Goal: Task Accomplishment & Management: Complete application form

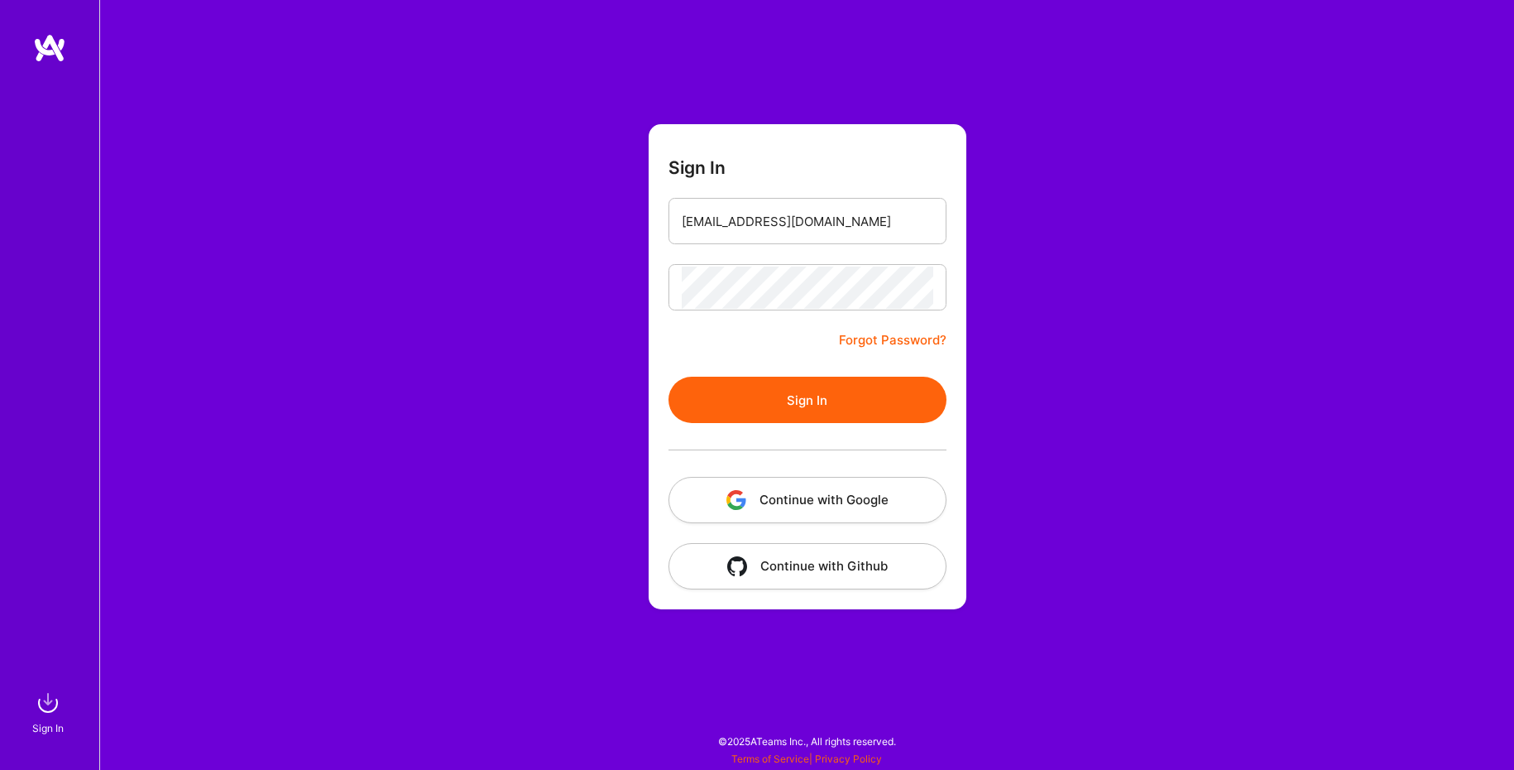
click at [809, 440] on div at bounding box center [808, 450] width 278 height 54
click at [809, 408] on button "Sign In" at bounding box center [808, 399] width 278 height 46
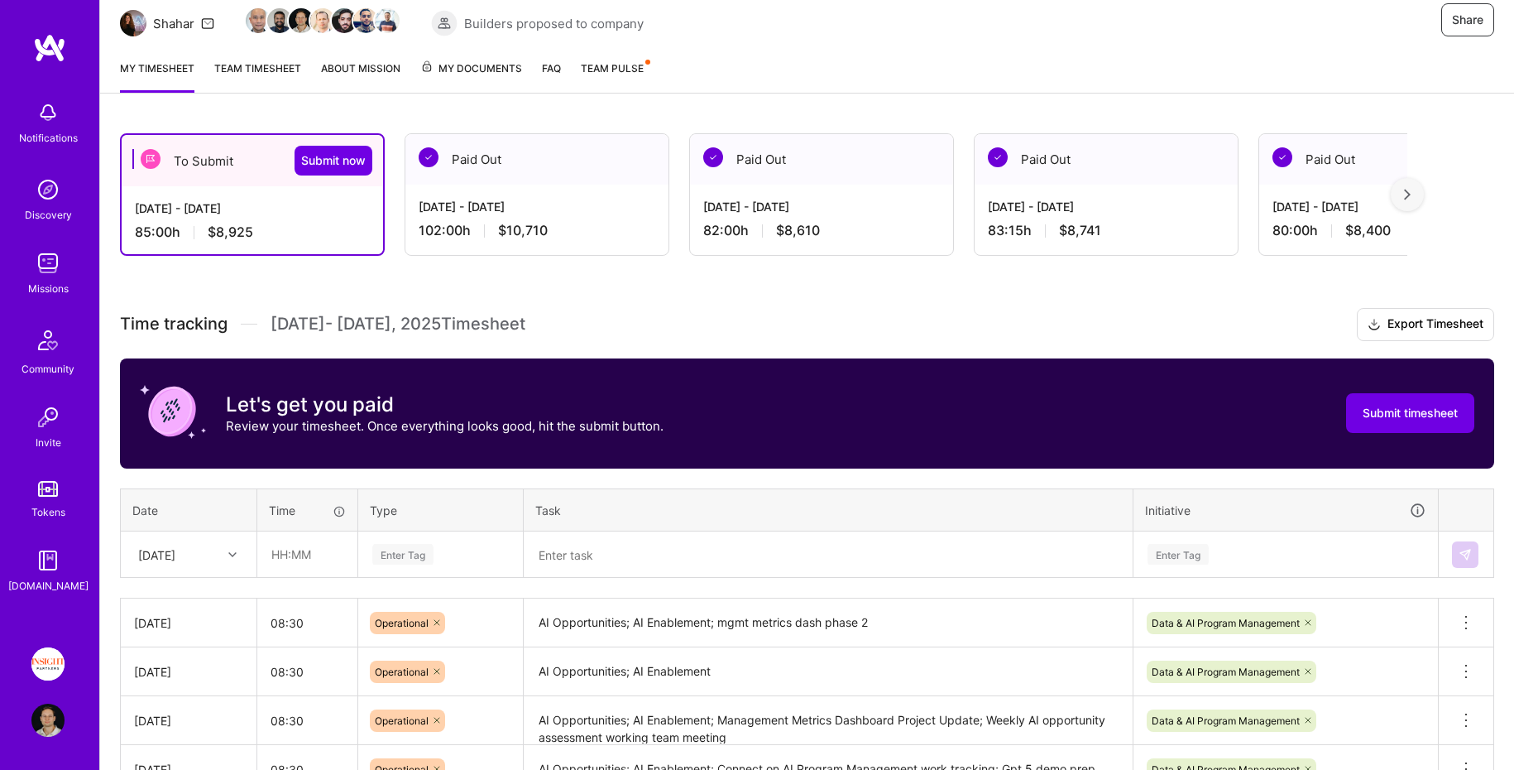
scroll to position [142, 0]
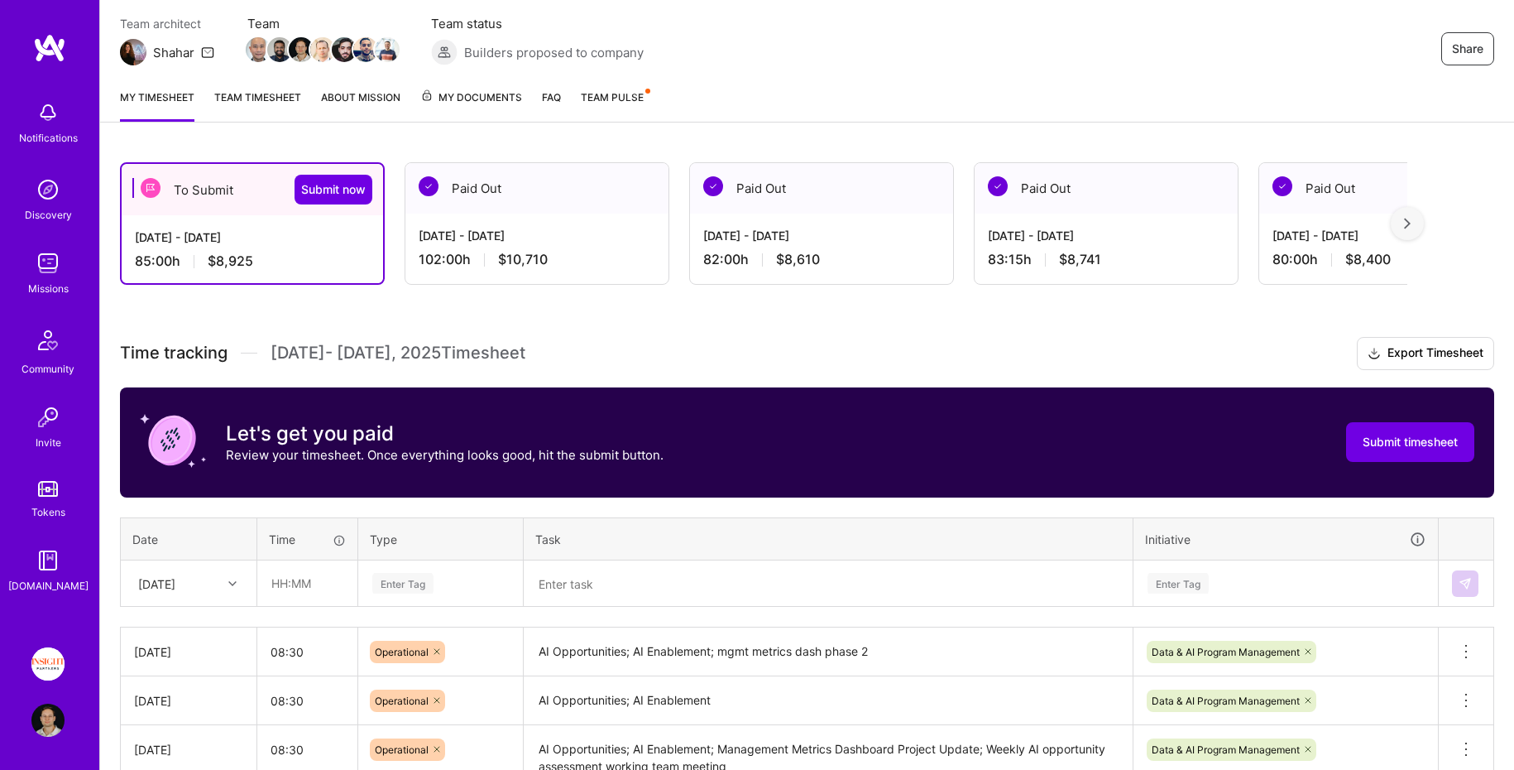
click at [260, 93] on link "Team timesheet" at bounding box center [257, 105] width 87 height 33
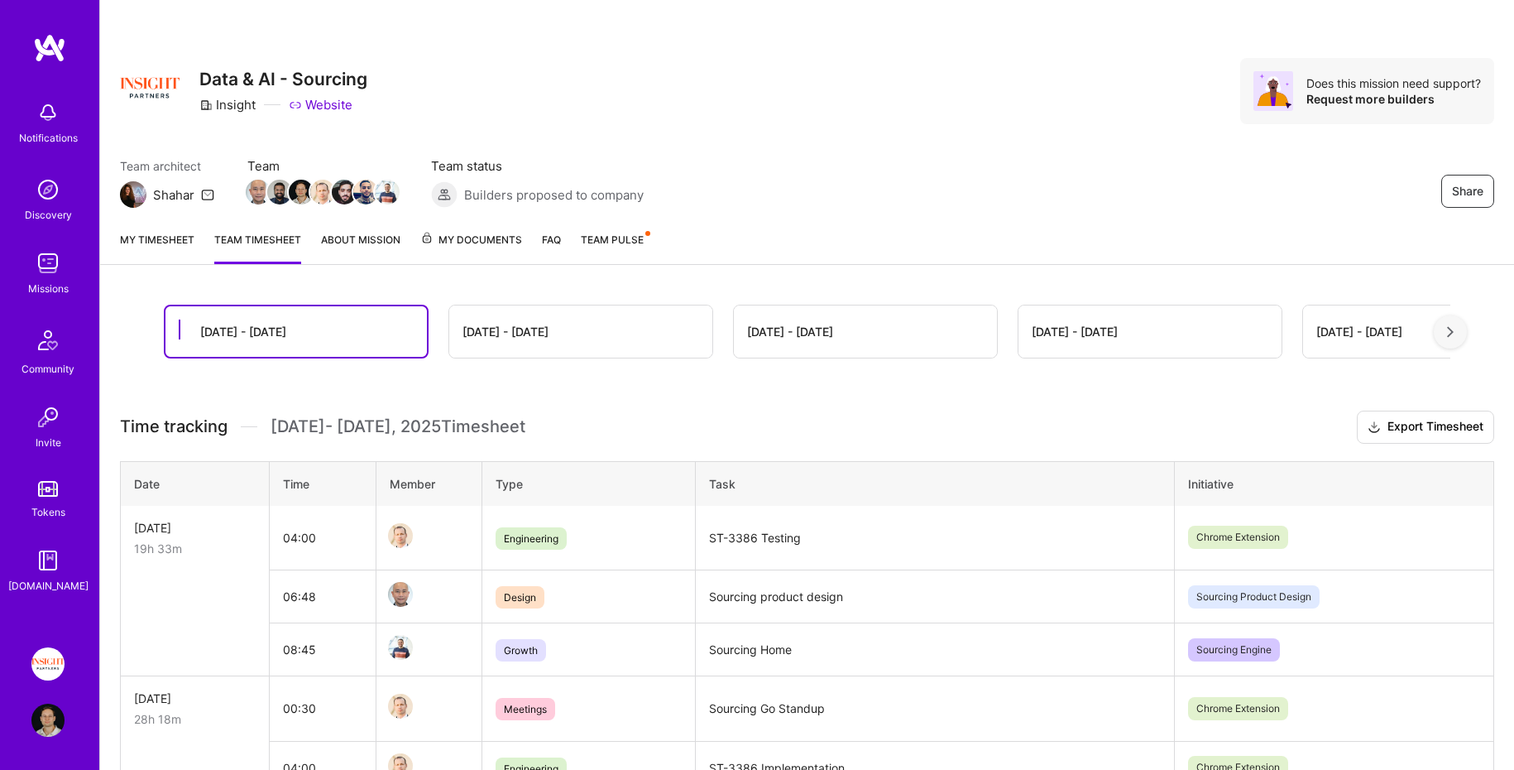
click at [157, 242] on link "My timesheet" at bounding box center [157, 247] width 74 height 33
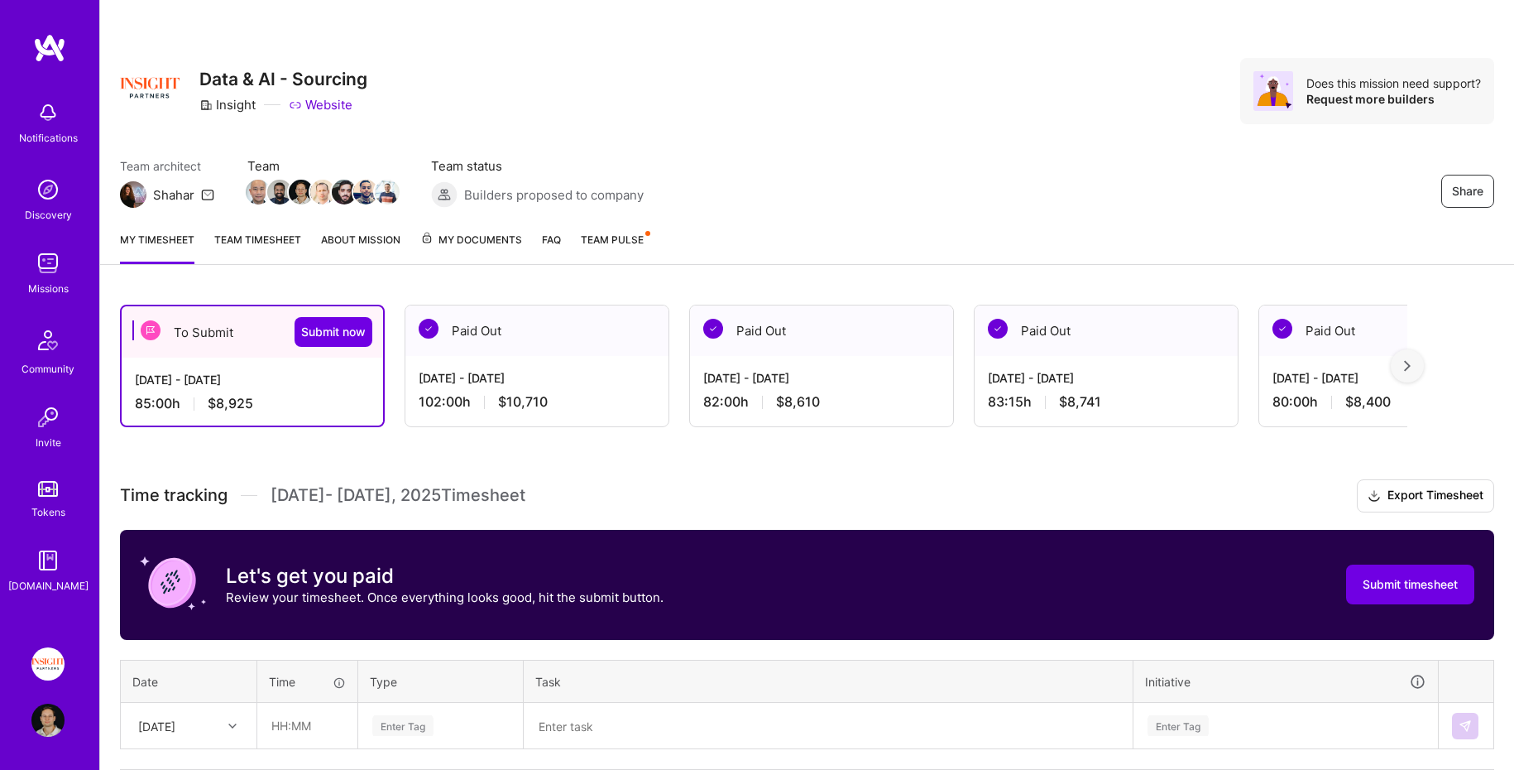
click at [228, 242] on link "Team timesheet" at bounding box center [257, 247] width 87 height 33
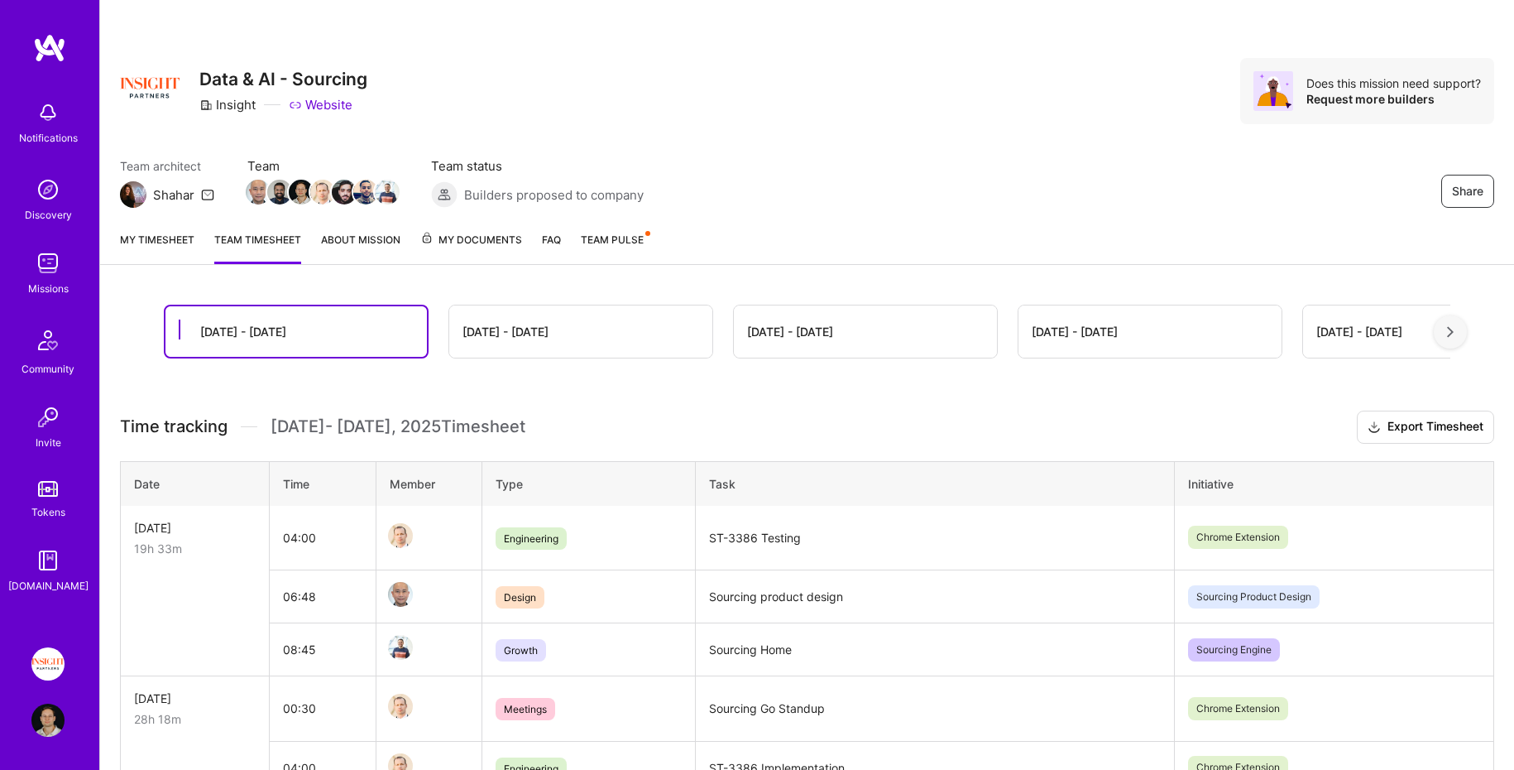
click at [156, 250] on link "My timesheet" at bounding box center [157, 247] width 74 height 33
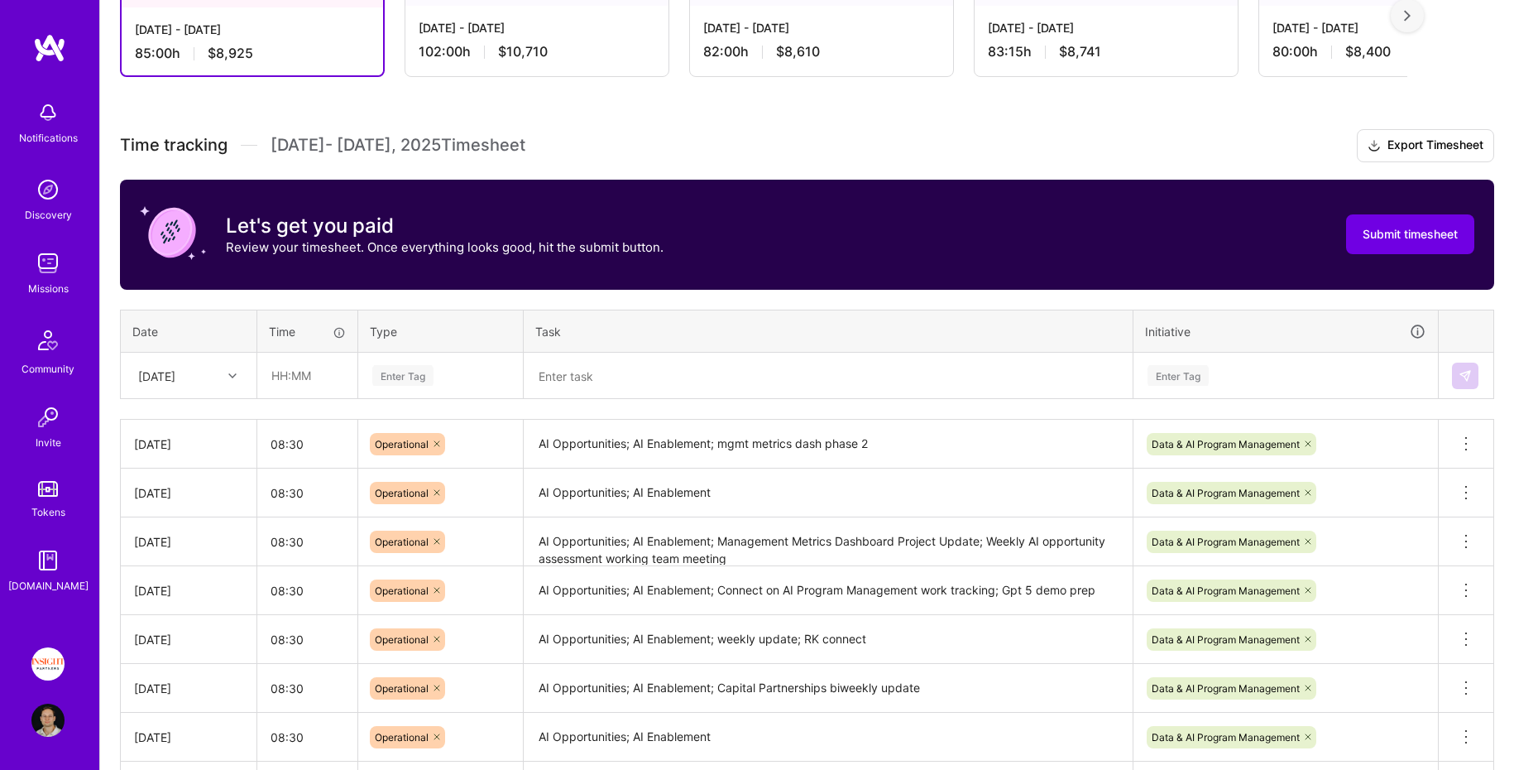
scroll to position [358, 0]
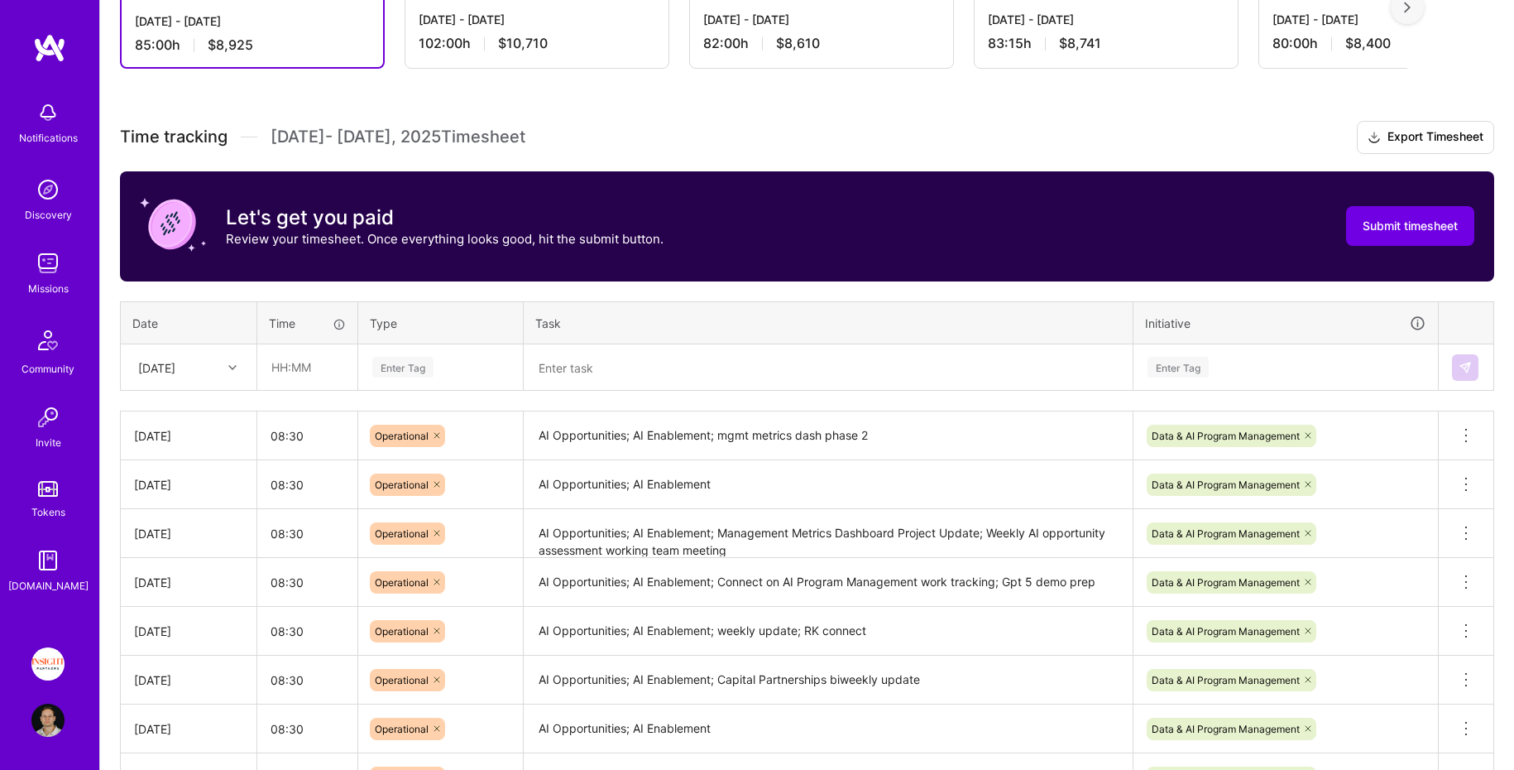
click at [614, 376] on textarea at bounding box center [828, 367] width 606 height 43
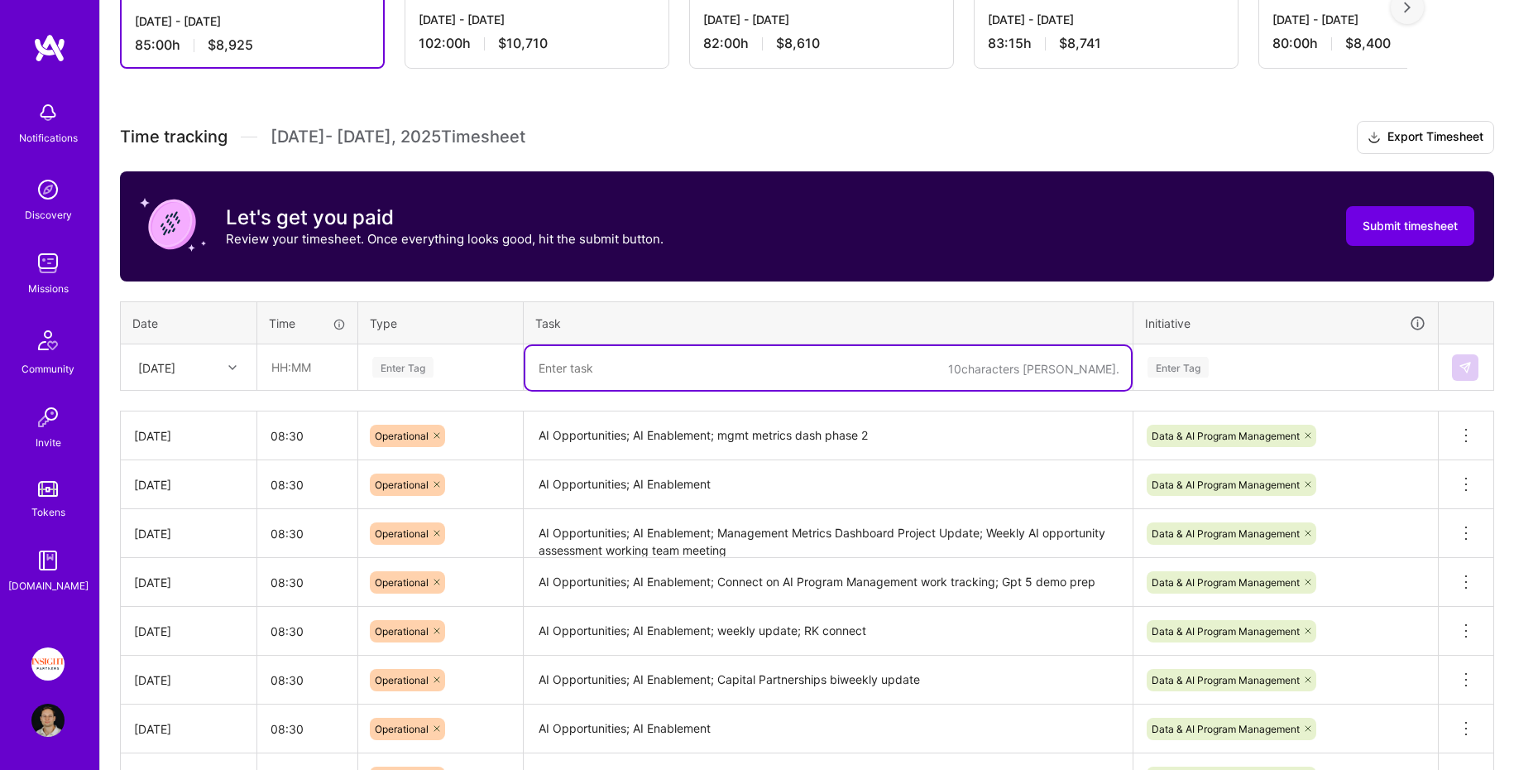
paste textarea "AI Opportunities; AI Enablement; weekly update; mgmt metrics dash phase 2"
type textarea "AI Opportunities; AI Enablement; weekly update; mgmt metrics dash phase 2"
click at [453, 357] on div "Enter Tag" at bounding box center [441, 367] width 140 height 21
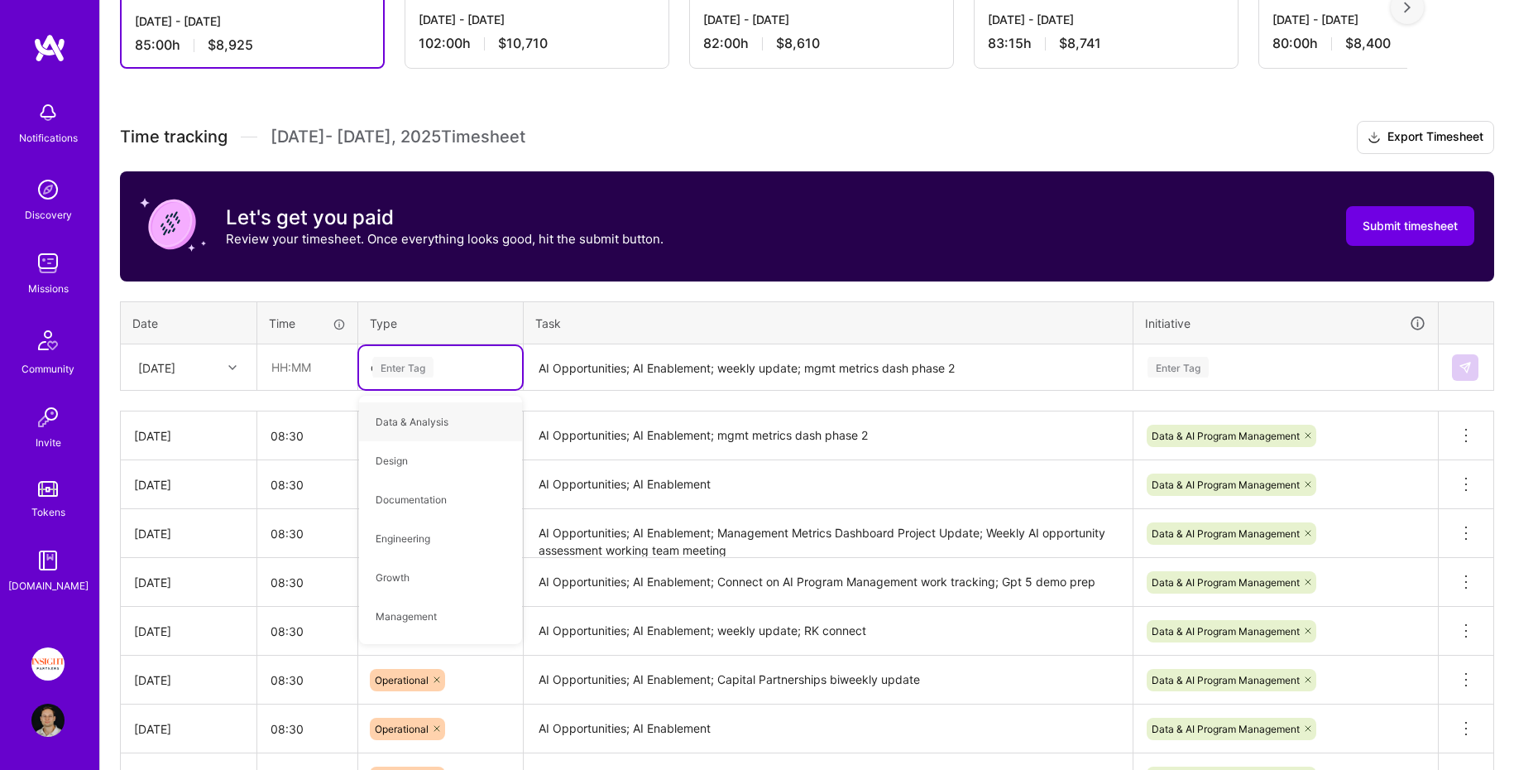
type input "oper"
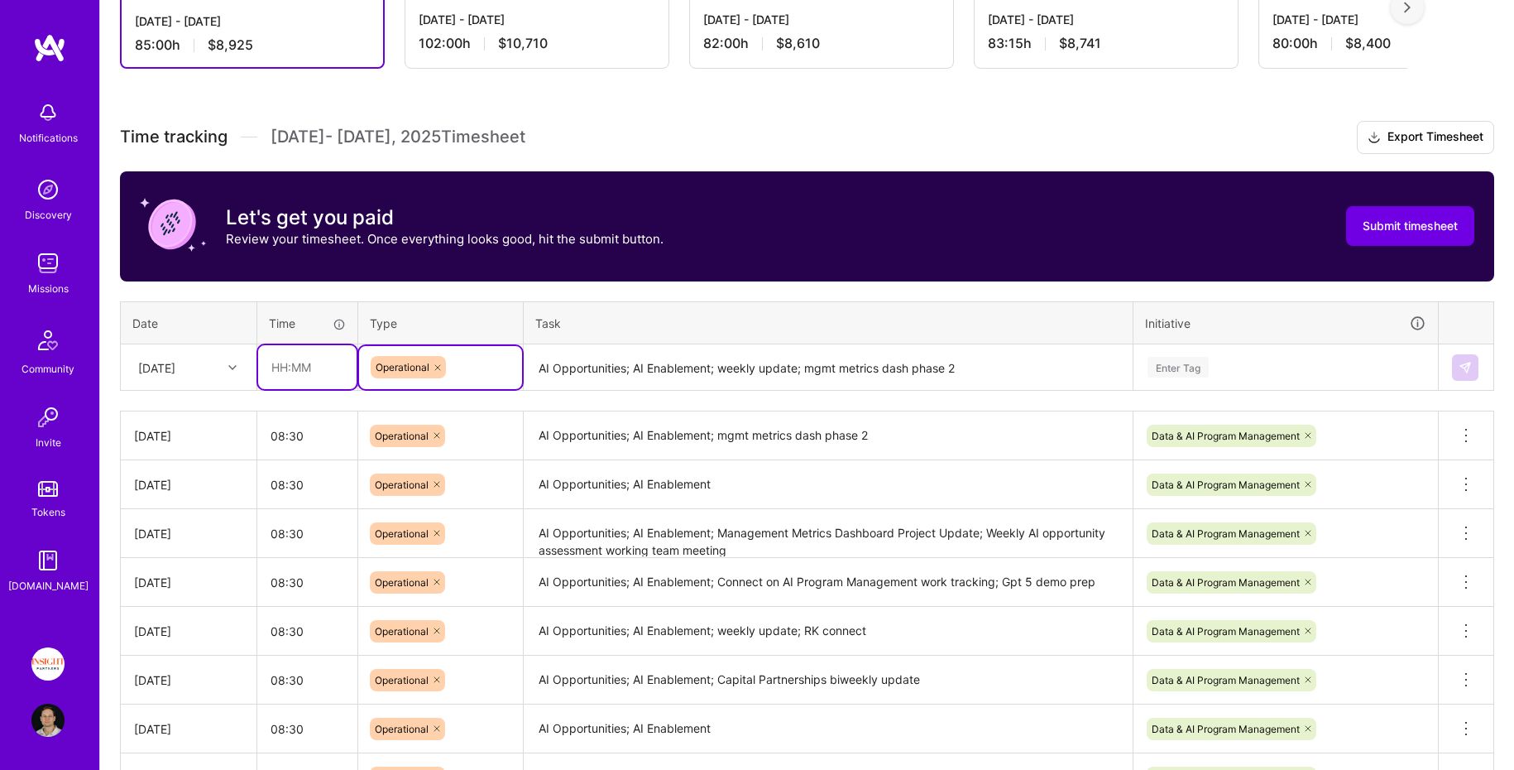
click at [281, 354] on input "text" at bounding box center [307, 367] width 98 height 44
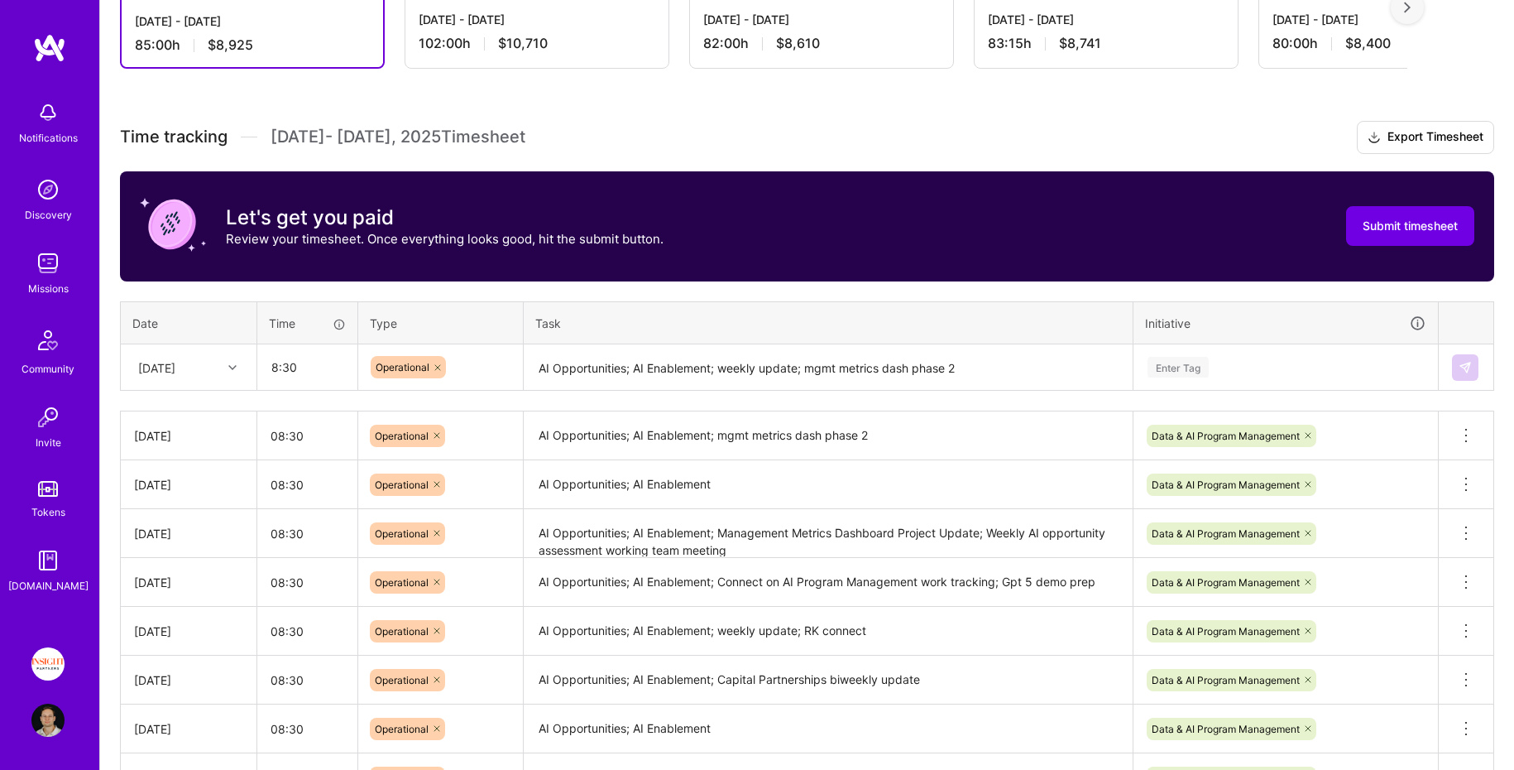
type input "08:30"
click at [1217, 369] on div "Enter Tag" at bounding box center [1286, 367] width 280 height 21
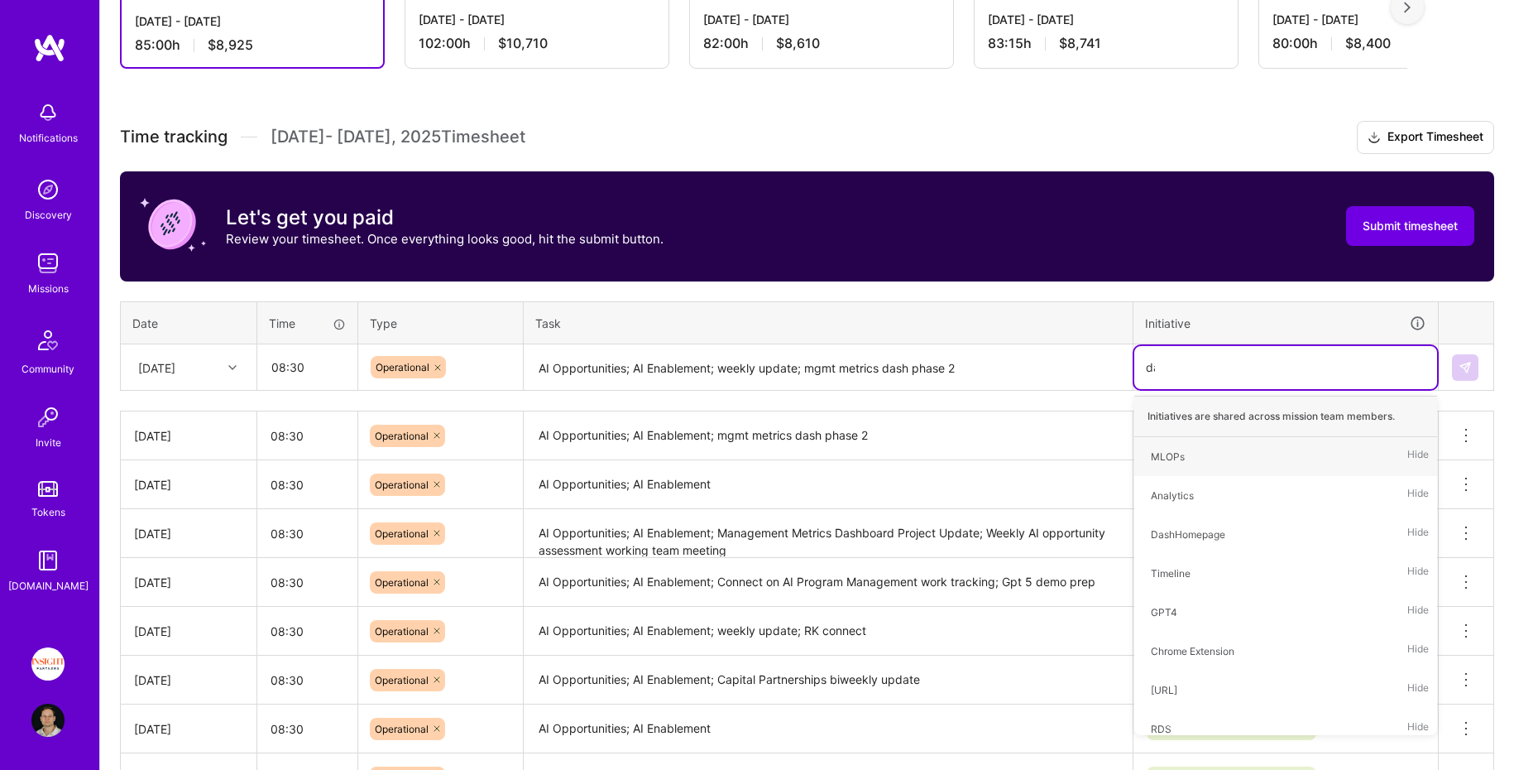
type input "data"
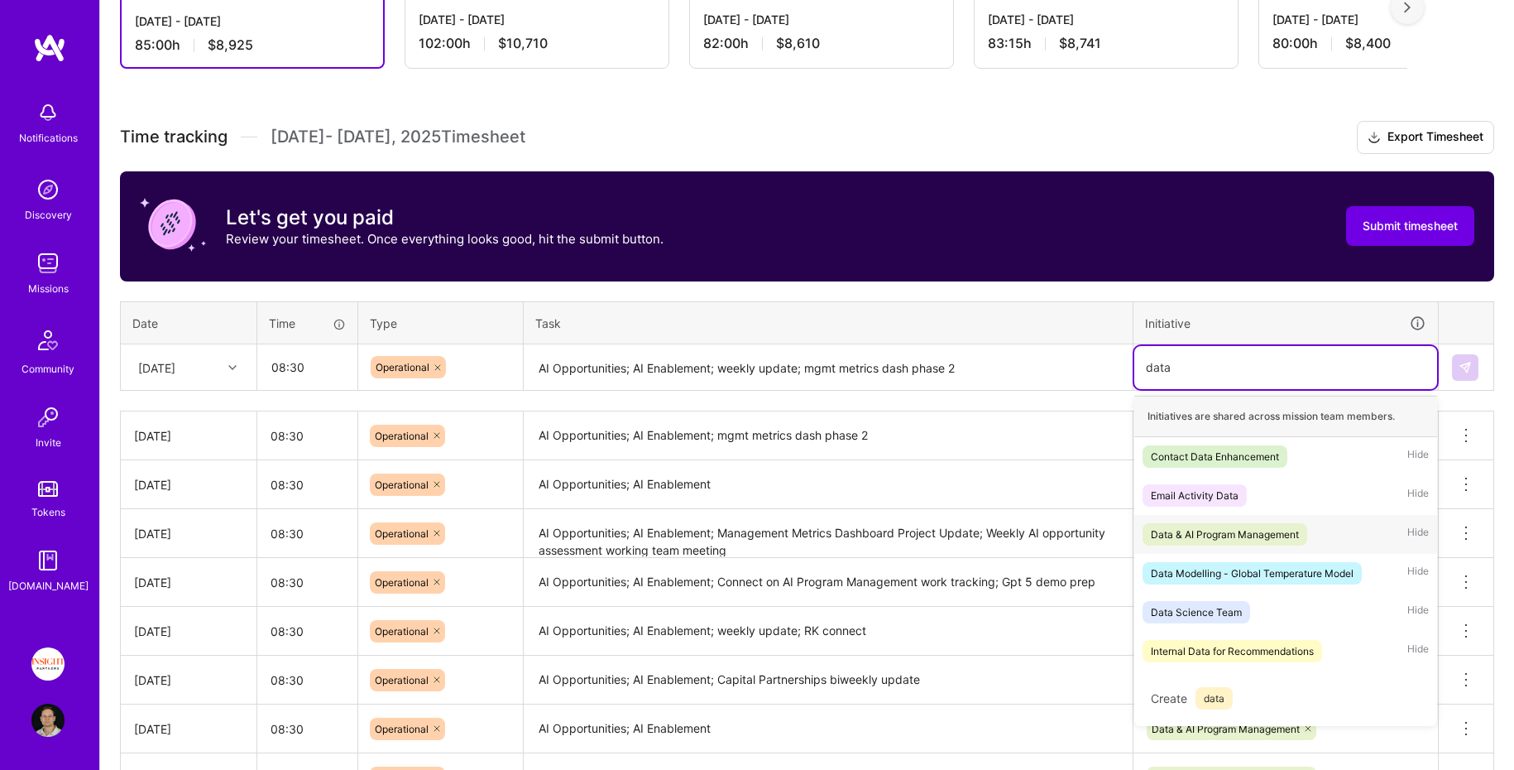
click at [1235, 523] on span "Data & AI Program Management" at bounding box center [1225, 534] width 165 height 22
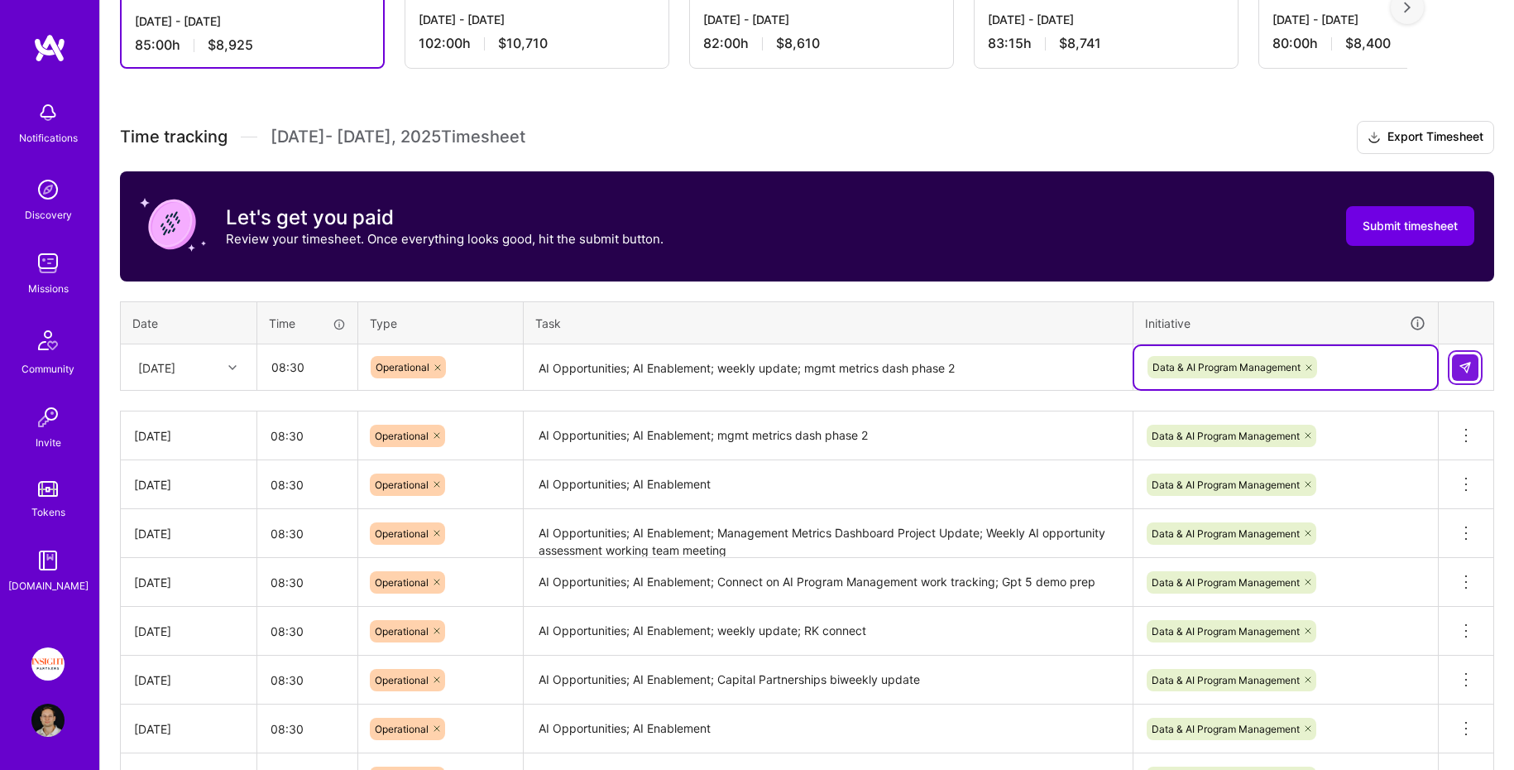
click at [1462, 361] on img at bounding box center [1465, 367] width 13 height 13
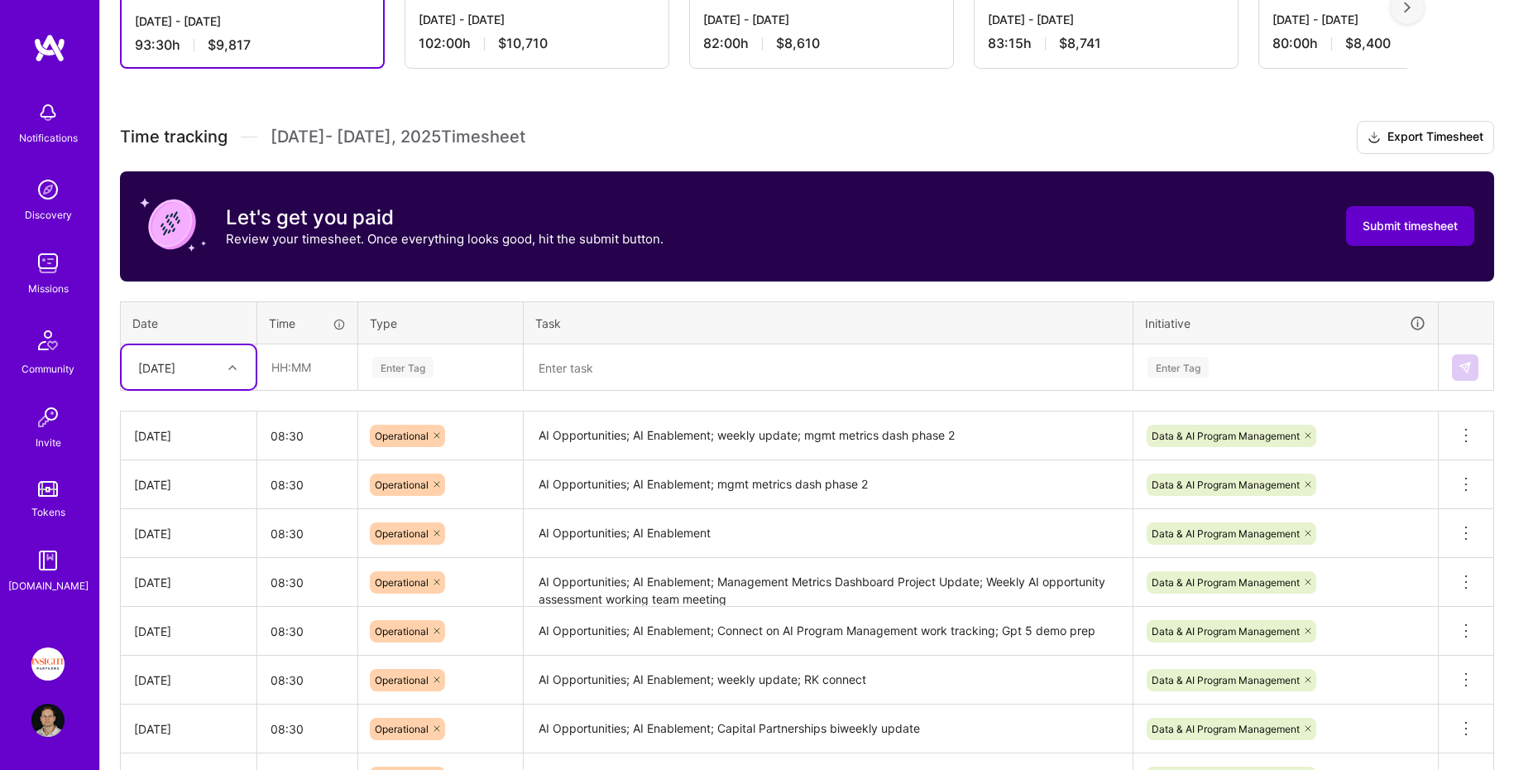
click at [1434, 219] on span "Submit timesheet" at bounding box center [1410, 226] width 95 height 17
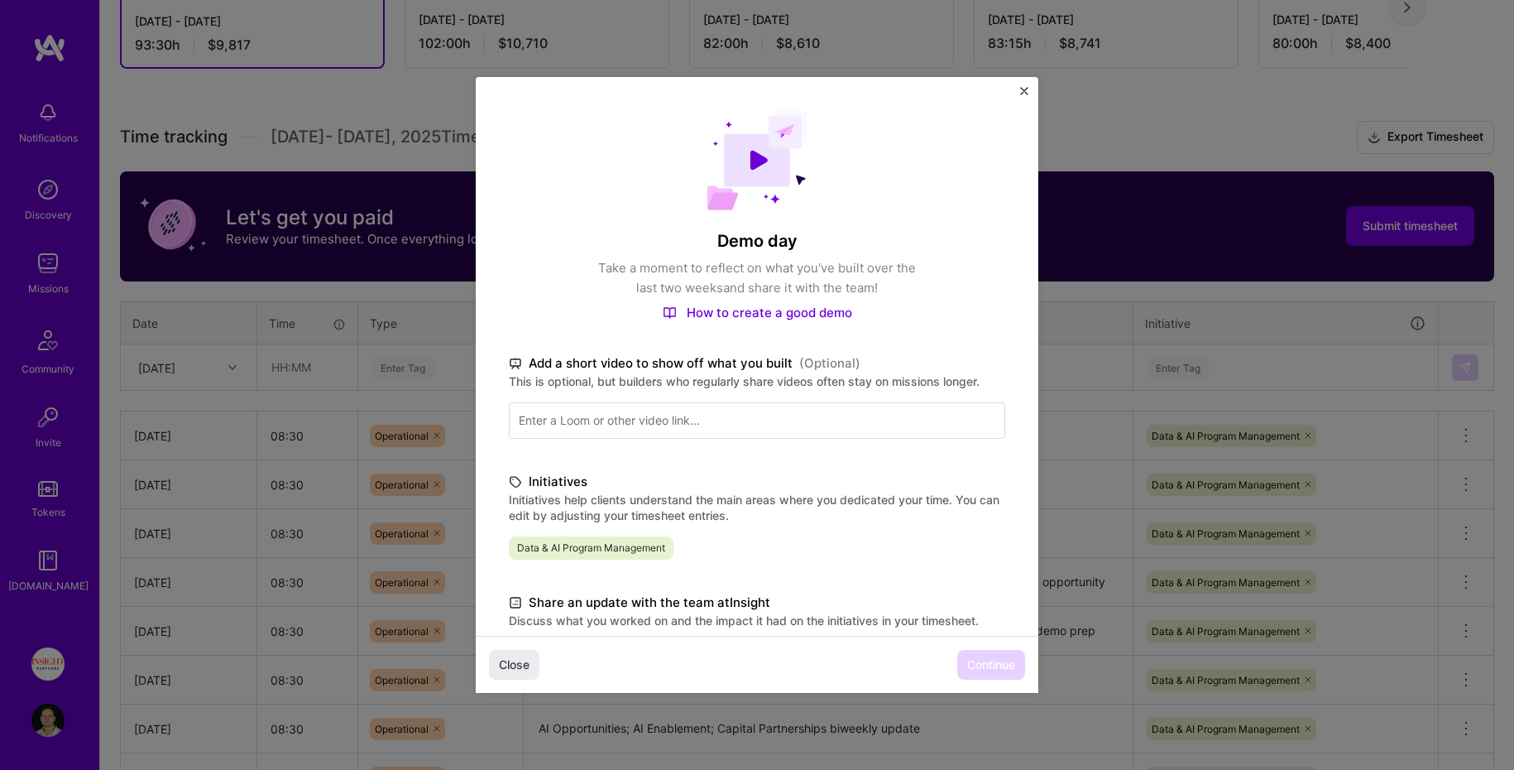
click at [1028, 84] on div "Demo day Take a moment to reflect on what you've built over the last two weeks …" at bounding box center [757, 488] width 563 height 822
click at [1023, 92] on img "Close" at bounding box center [1024, 91] width 8 height 8
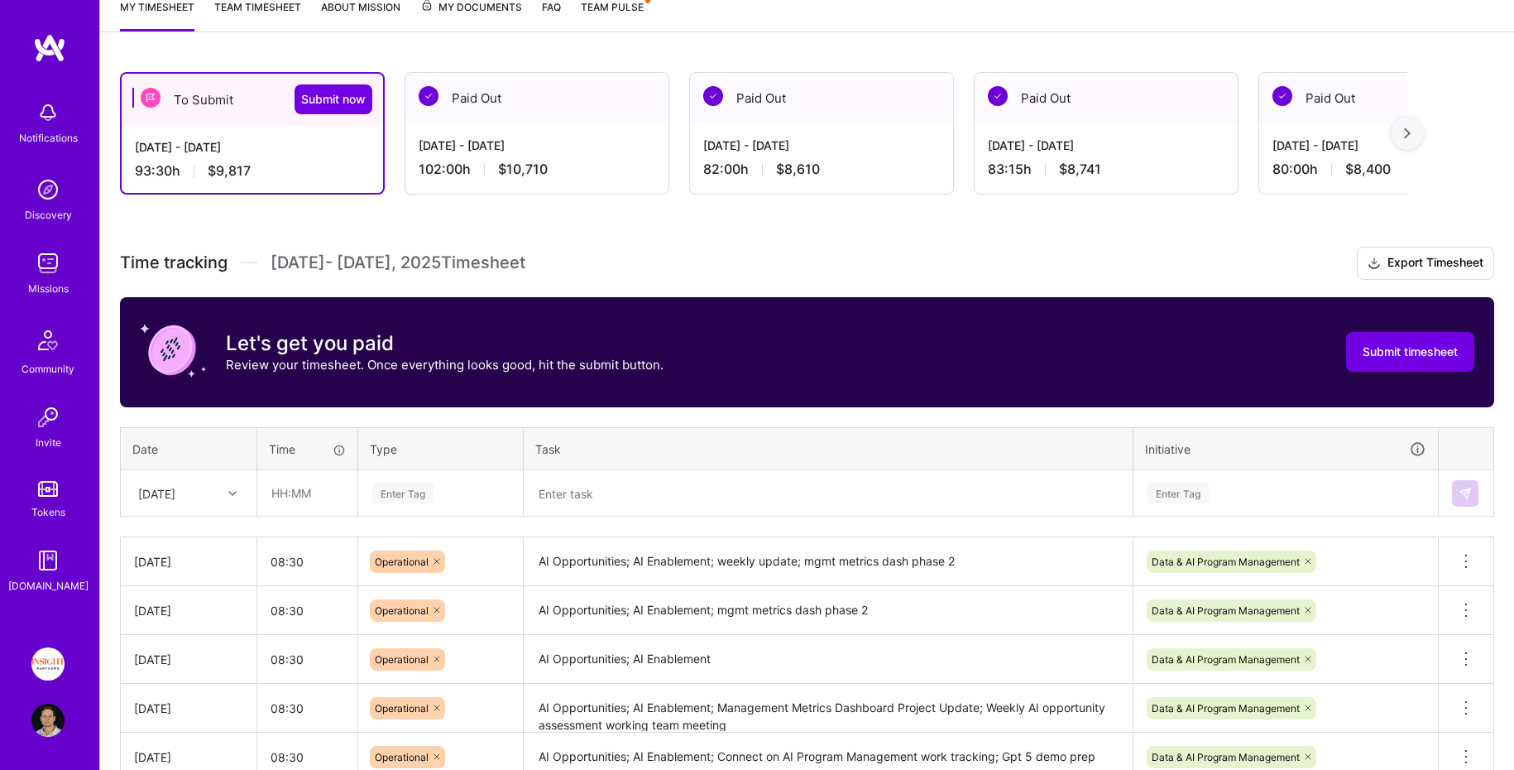
scroll to position [0, 0]
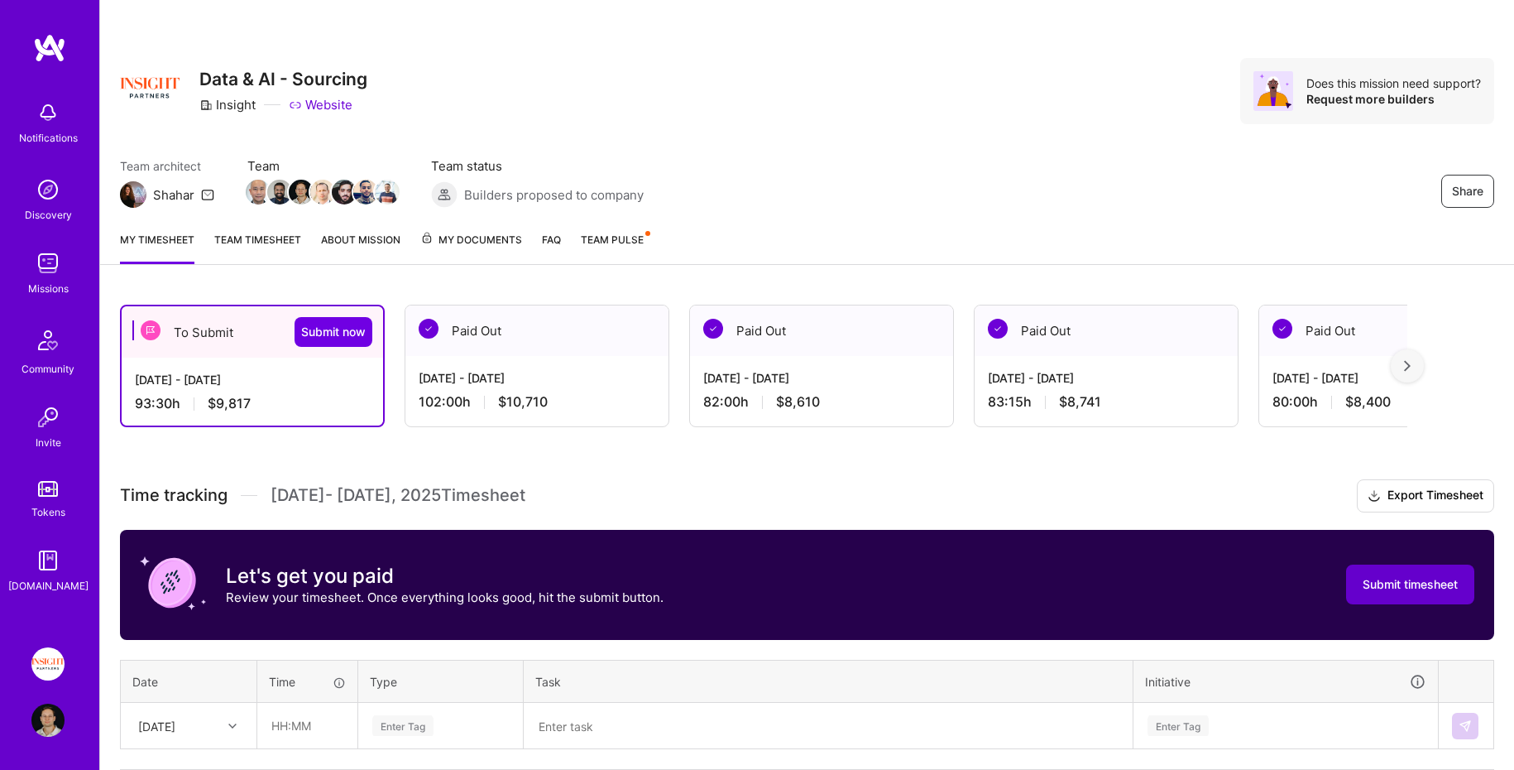
click at [1420, 585] on span "Submit timesheet" at bounding box center [1410, 584] width 95 height 17
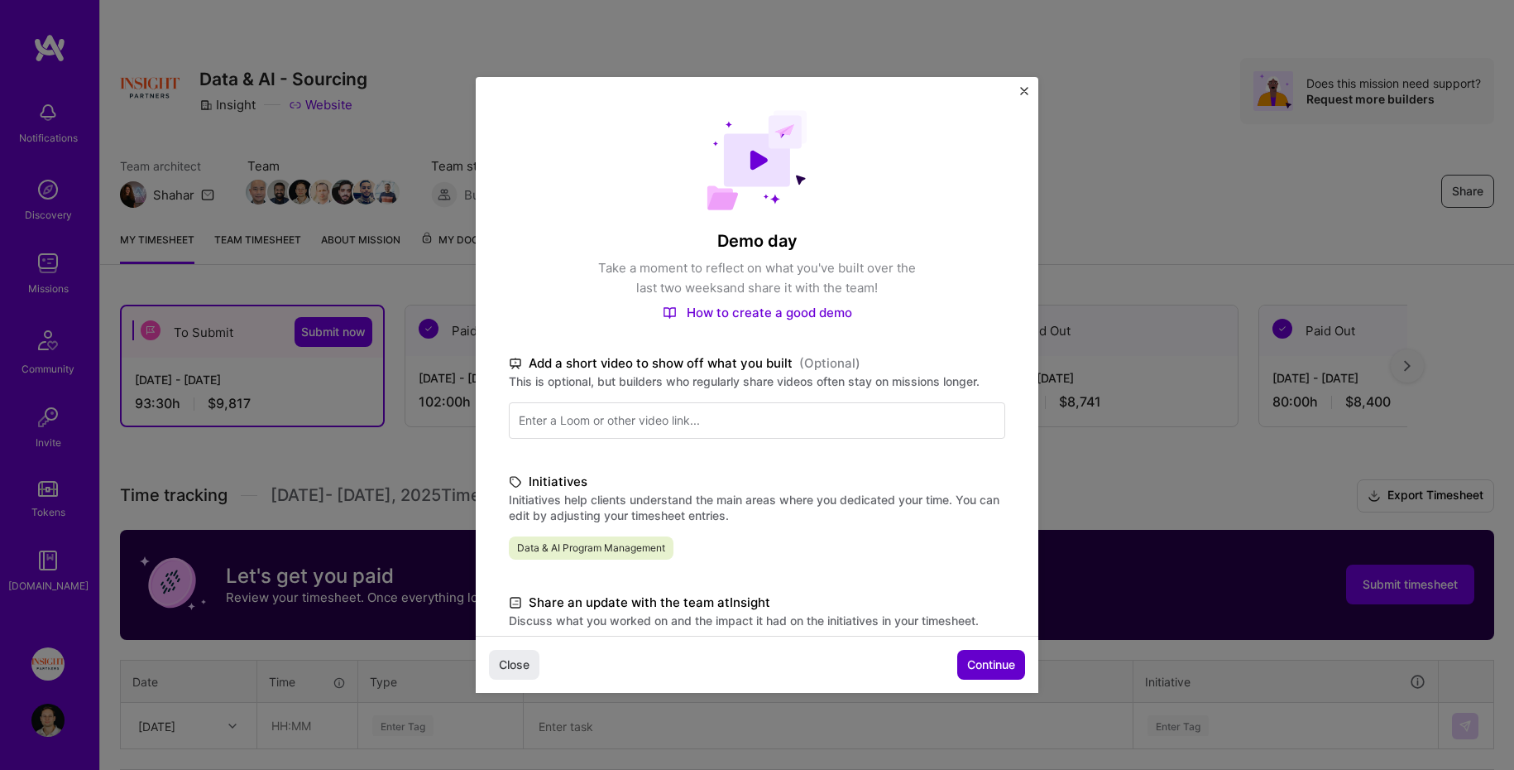
click at [1007, 650] on button "Continue" at bounding box center [991, 665] width 68 height 30
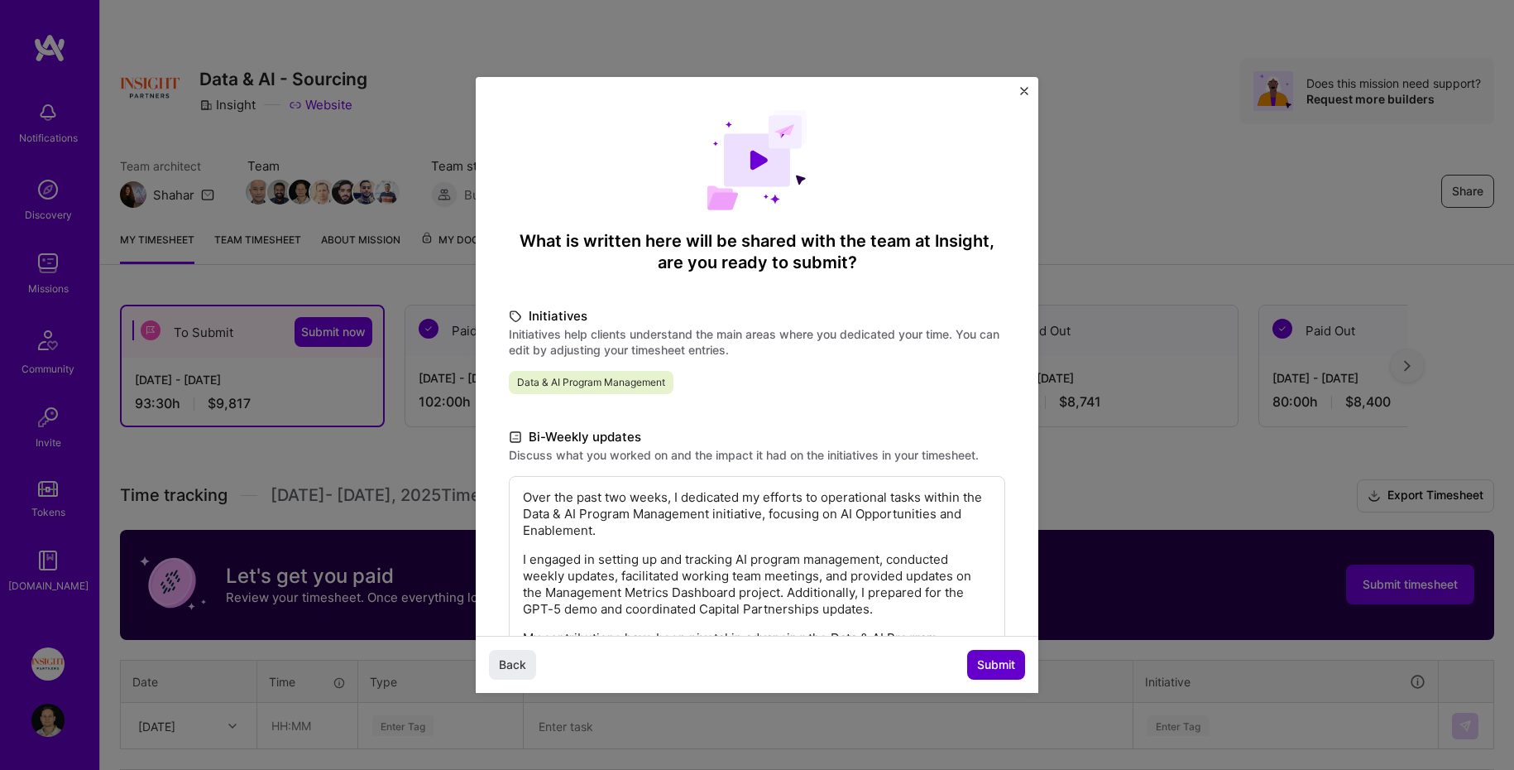
click at [987, 656] on span "Submit" at bounding box center [996, 664] width 38 height 17
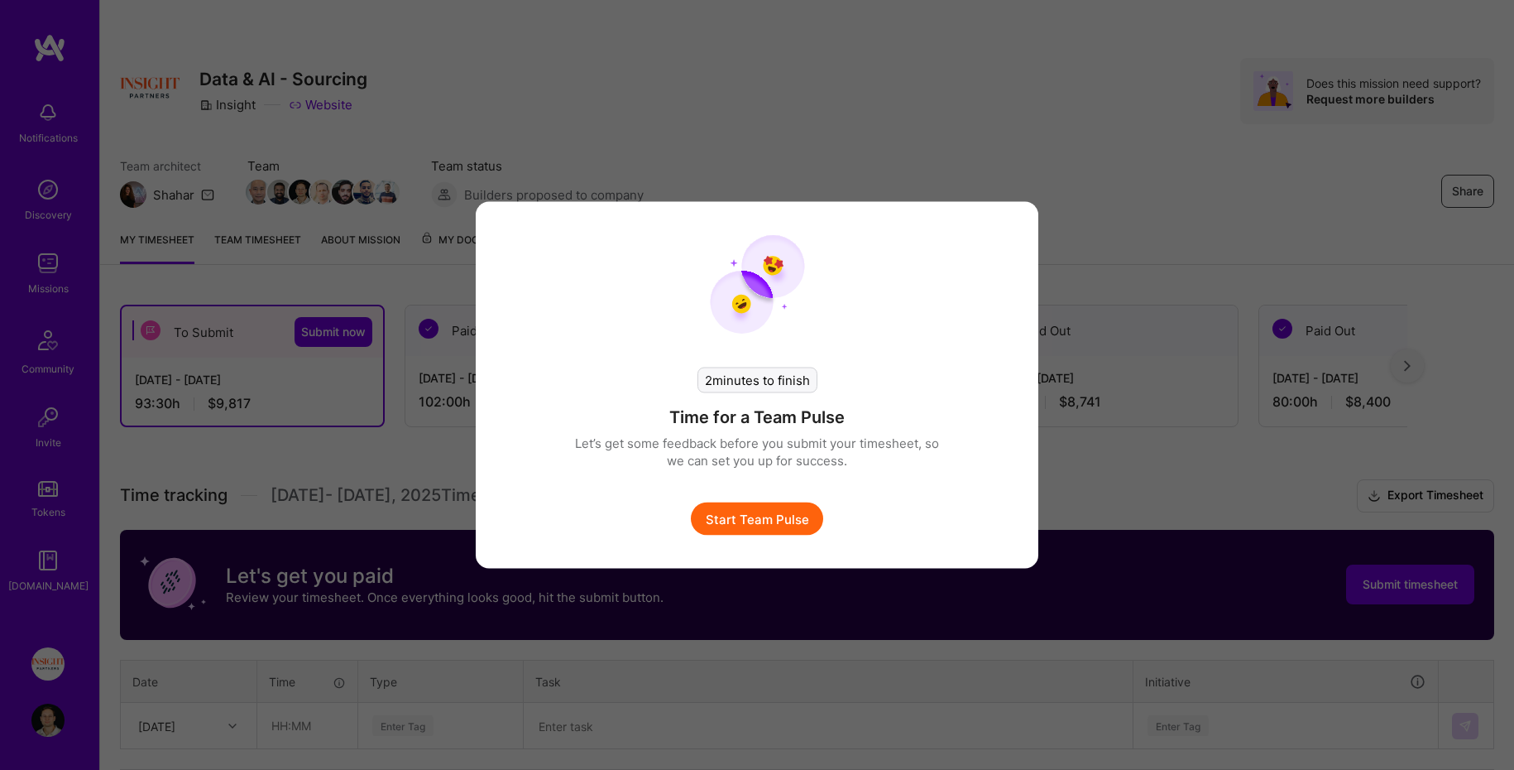
click at [743, 517] on button "Start Team Pulse" at bounding box center [757, 518] width 132 height 33
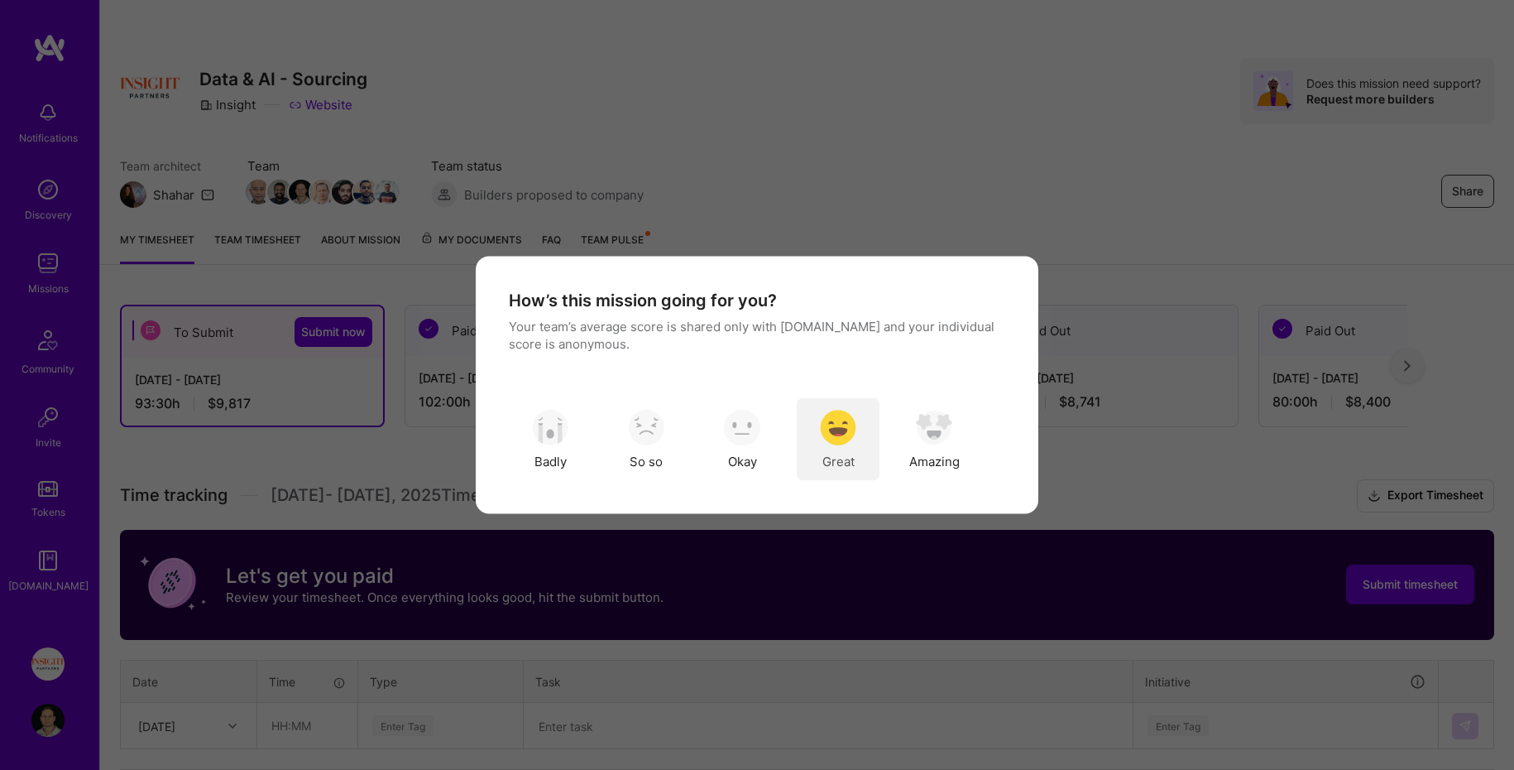
click at [834, 407] on div "Great" at bounding box center [838, 439] width 83 height 83
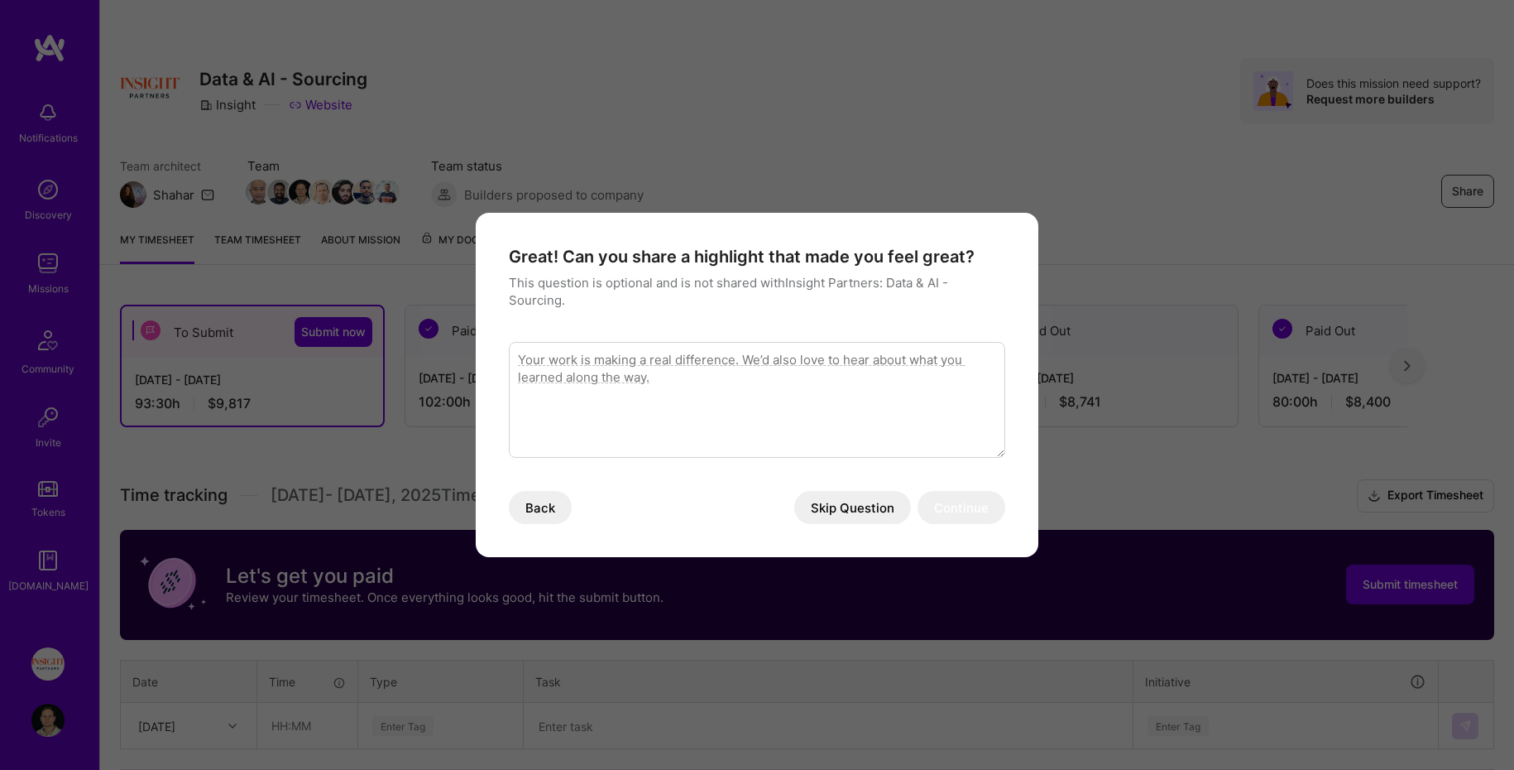
click at [845, 498] on button "Skip Question" at bounding box center [852, 507] width 117 height 33
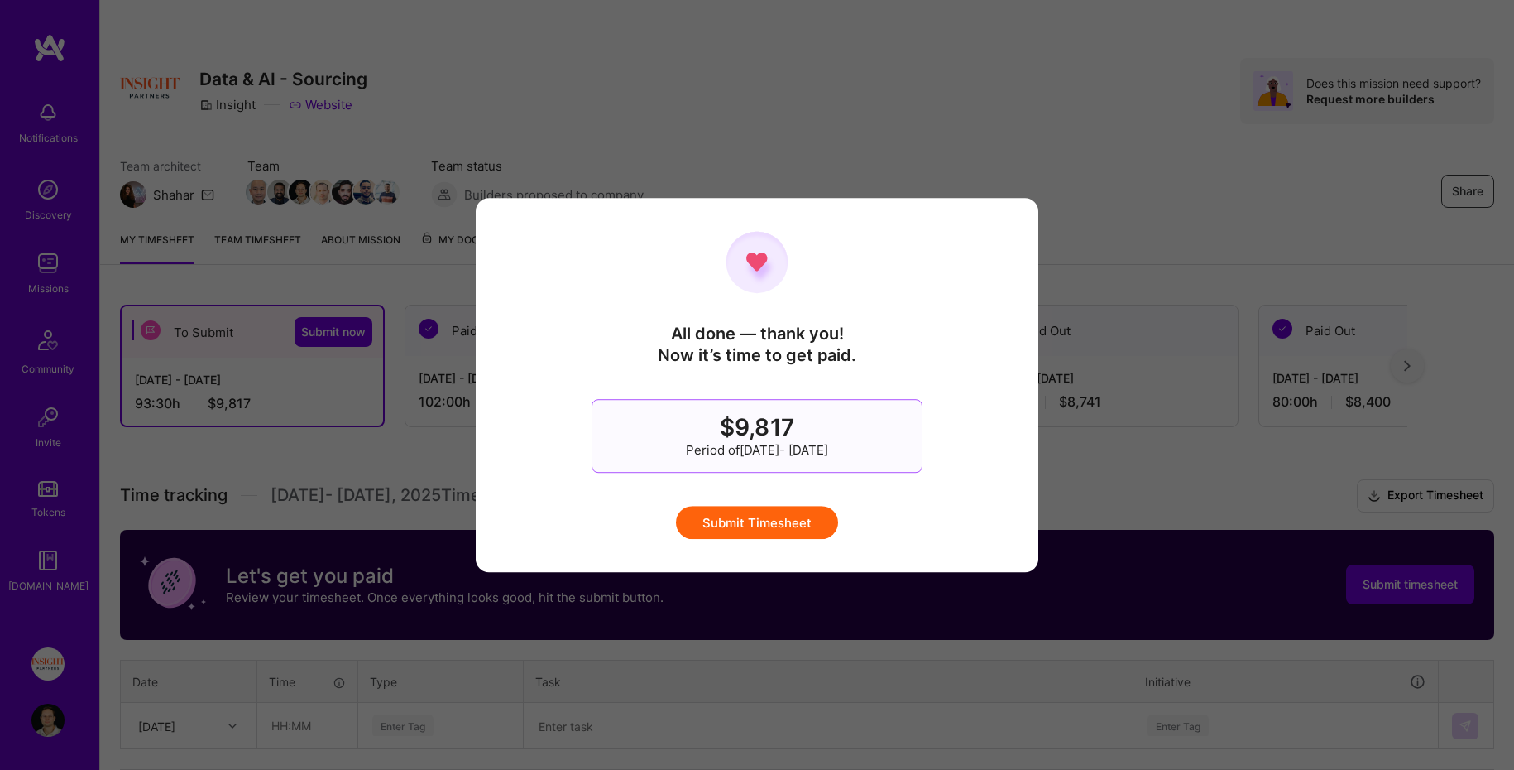
click at [795, 515] on button "Submit Timesheet" at bounding box center [757, 522] width 162 height 33
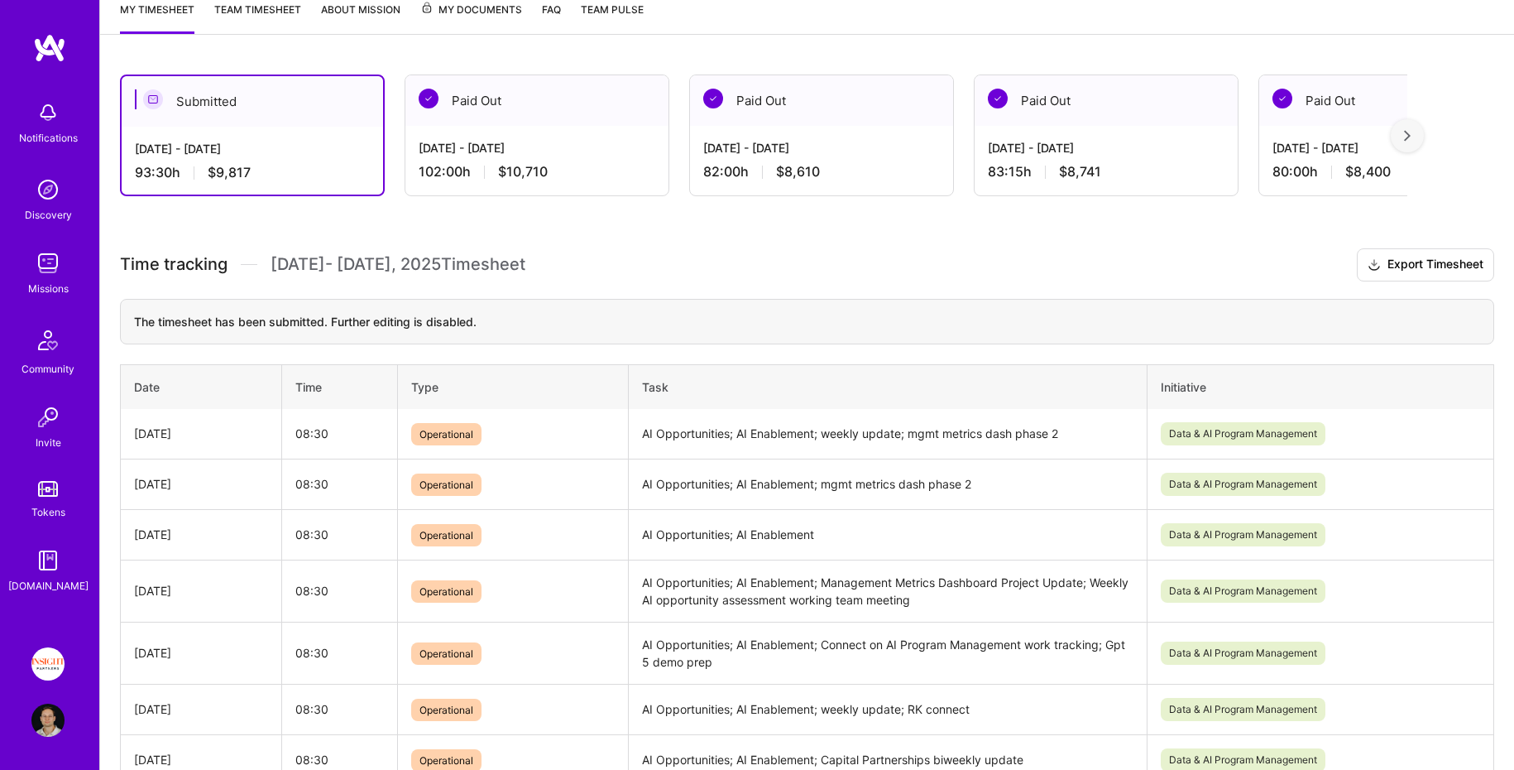
scroll to position [185, 0]
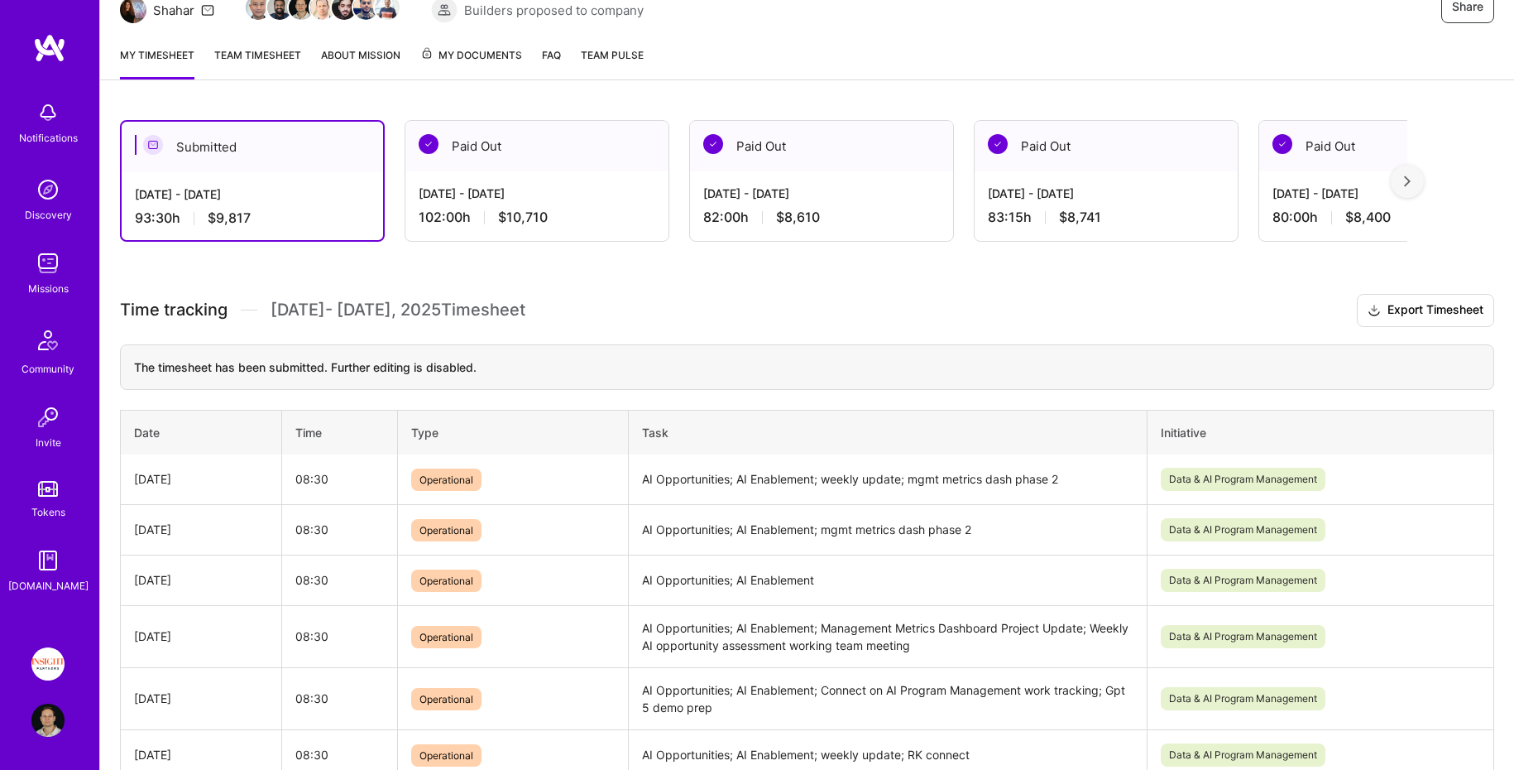
click at [272, 36] on div "My timesheet Team timesheet About Mission My Documents FAQ Team Pulse" at bounding box center [807, 56] width 1414 height 47
click at [274, 53] on link "Team timesheet" at bounding box center [257, 62] width 87 height 33
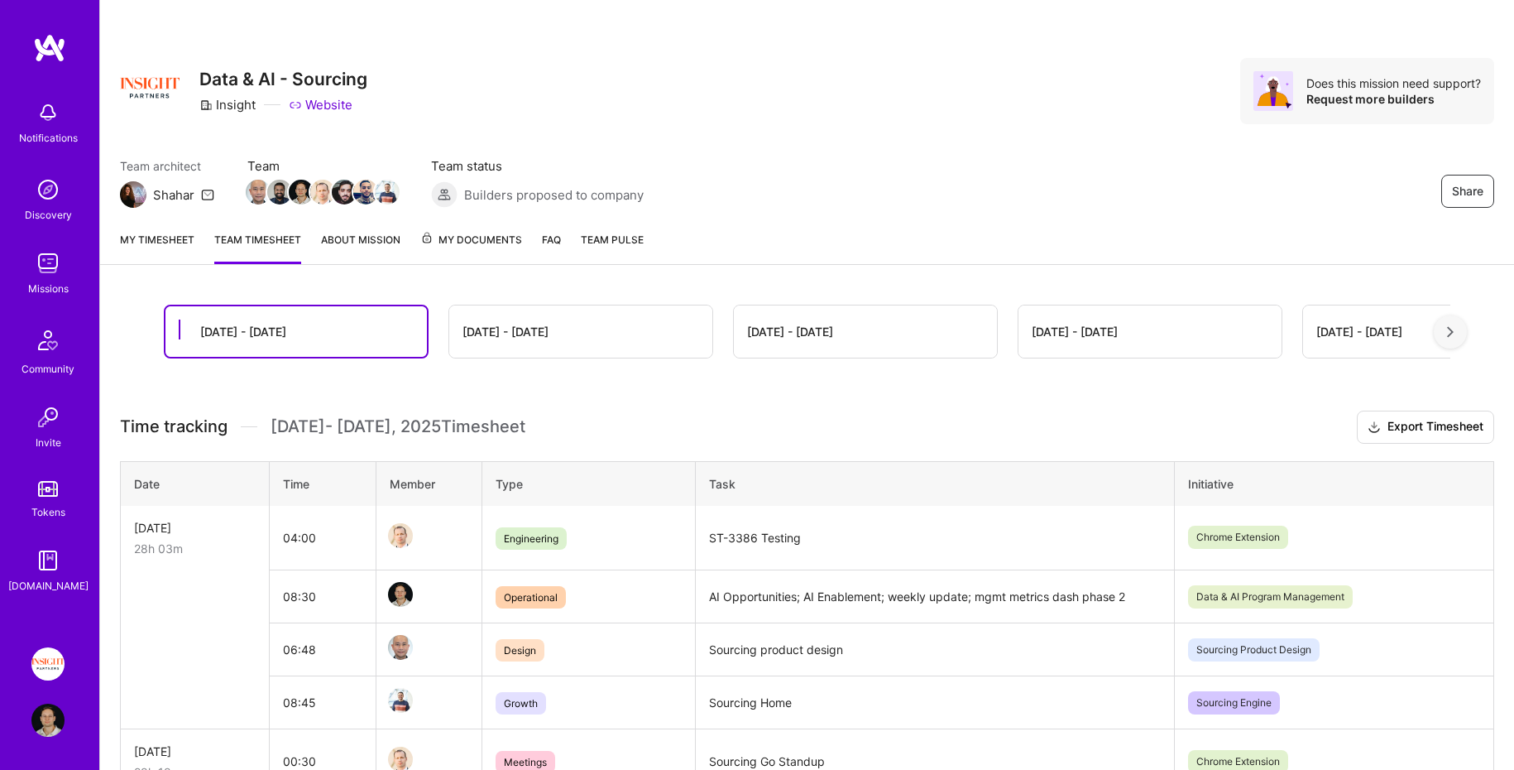
click at [53, 54] on img at bounding box center [49, 48] width 33 height 30
